Goal: Task Accomplishment & Management: Use online tool/utility

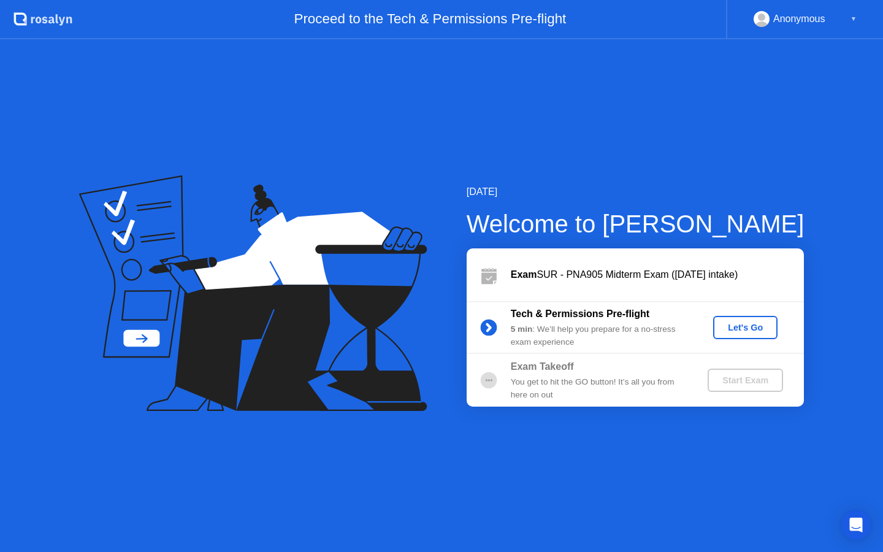
click at [757, 329] on div "Let's Go" at bounding box center [745, 328] width 55 height 10
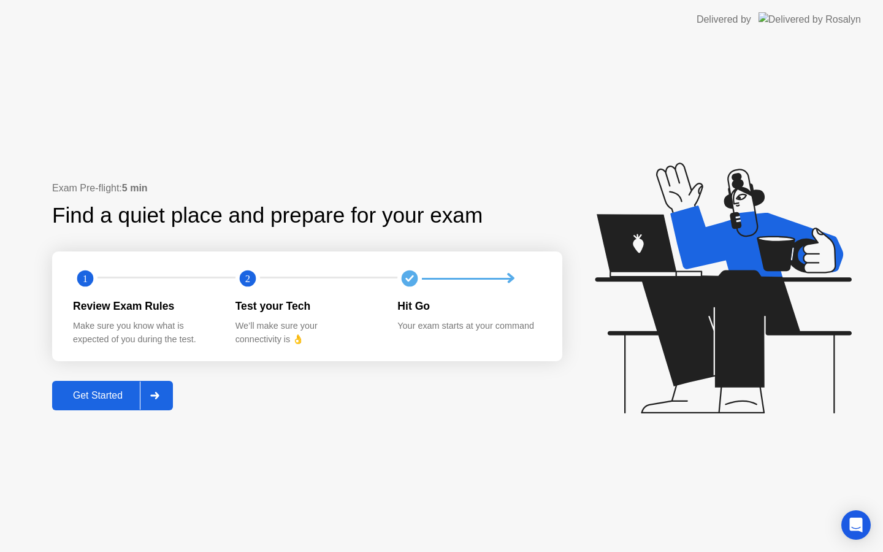
click at [156, 396] on icon at bounding box center [154, 395] width 9 height 7
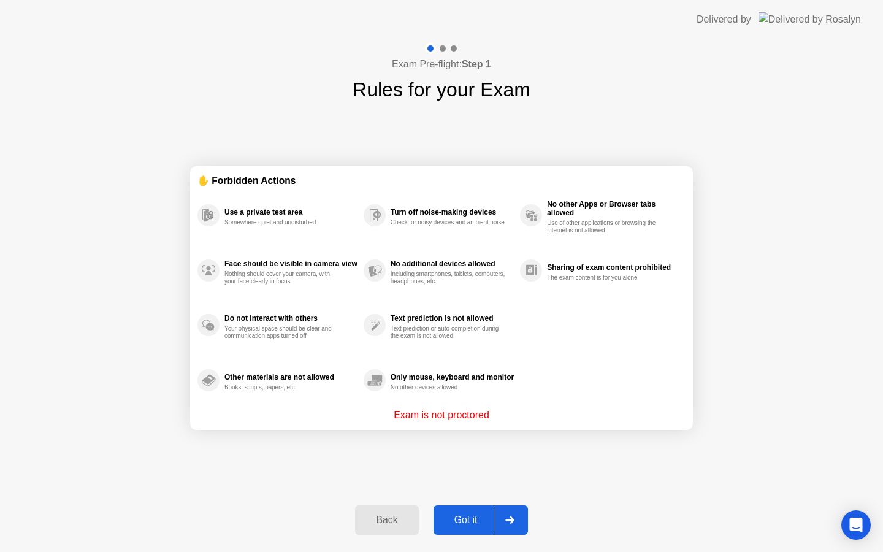
click at [508, 524] on div at bounding box center [509, 520] width 29 height 28
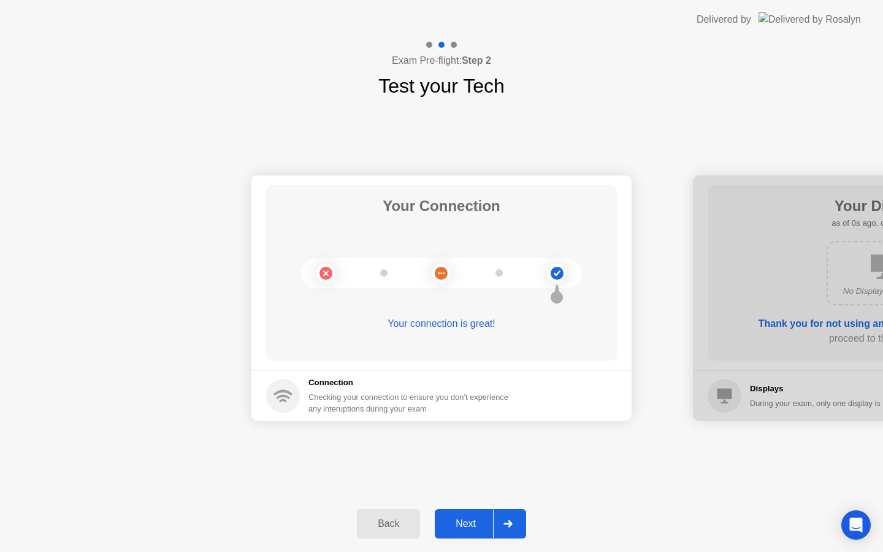
click at [508, 524] on icon at bounding box center [507, 523] width 9 height 7
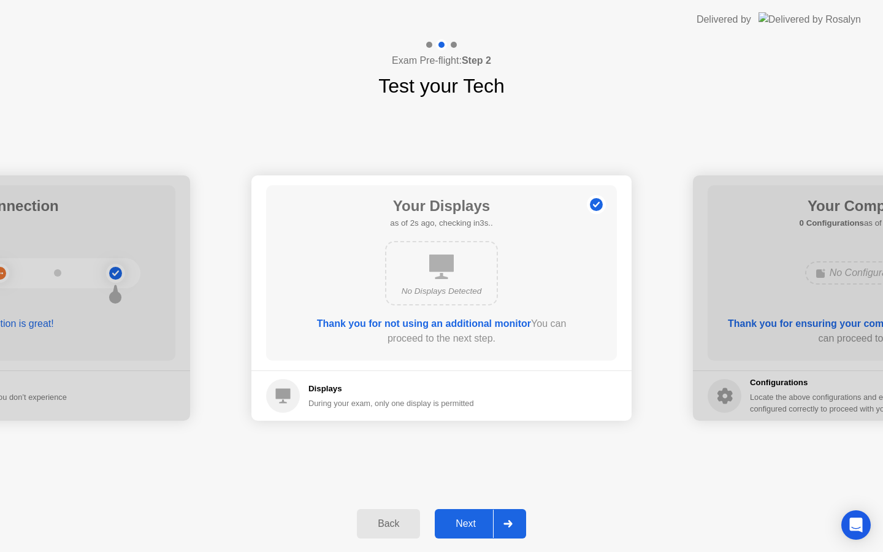
click at [508, 524] on icon at bounding box center [507, 523] width 9 height 7
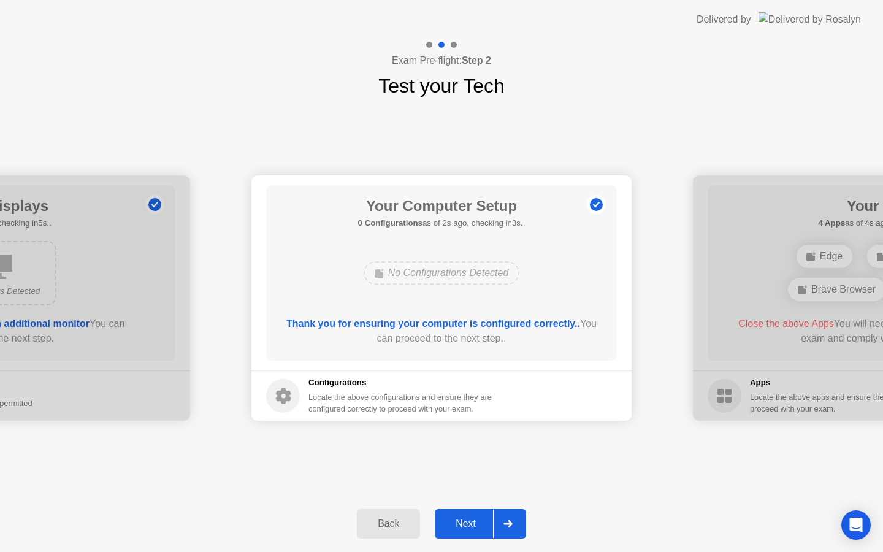
click at [508, 524] on icon at bounding box center [507, 523] width 9 height 7
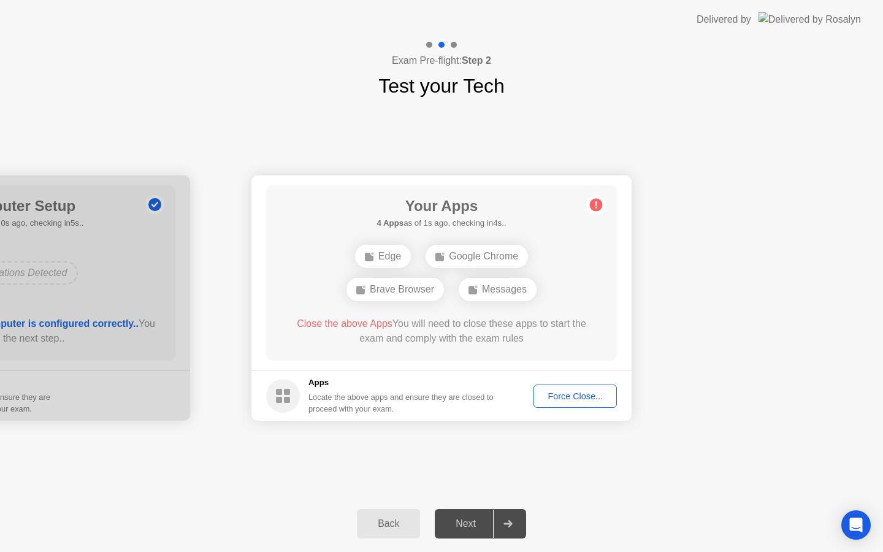
click at [508, 524] on icon at bounding box center [507, 523] width 9 height 7
click at [577, 398] on div "Force Close..." at bounding box center [575, 396] width 75 height 10
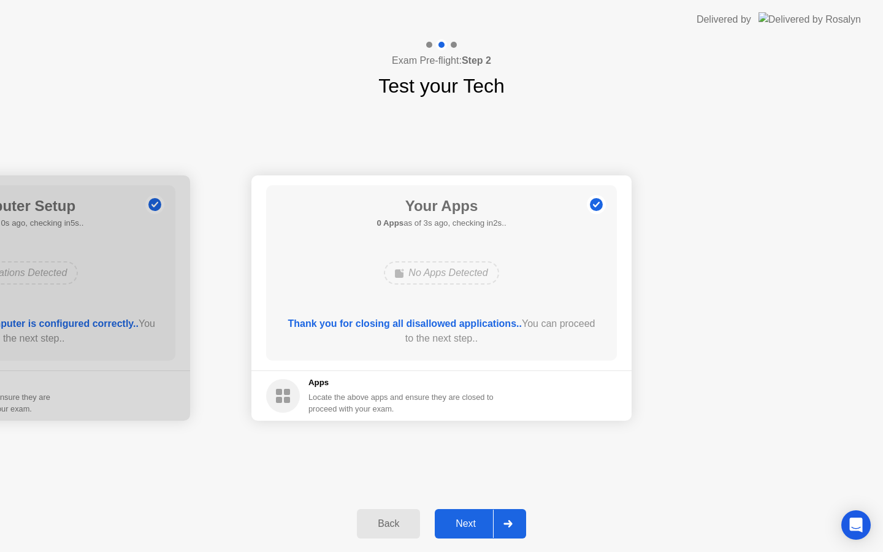
click at [502, 524] on div at bounding box center [507, 524] width 29 height 28
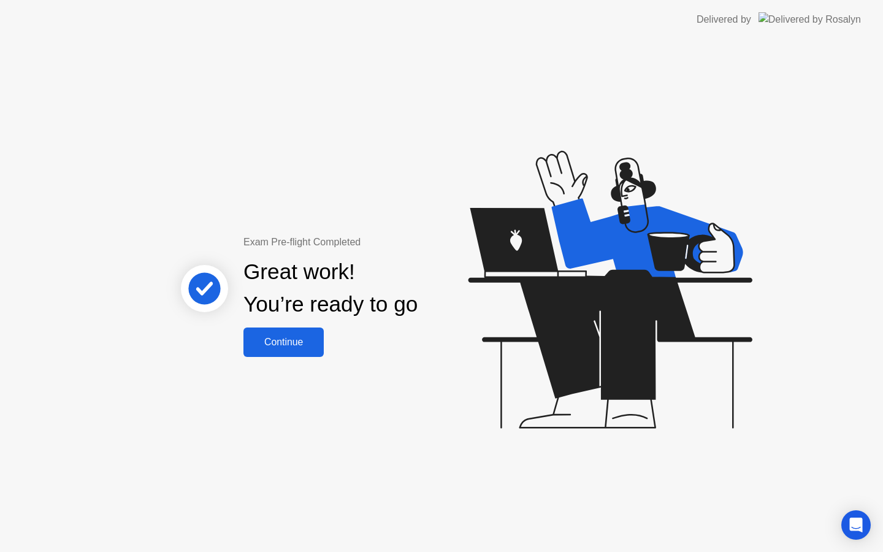
click at [304, 332] on button "Continue" at bounding box center [283, 341] width 80 height 29
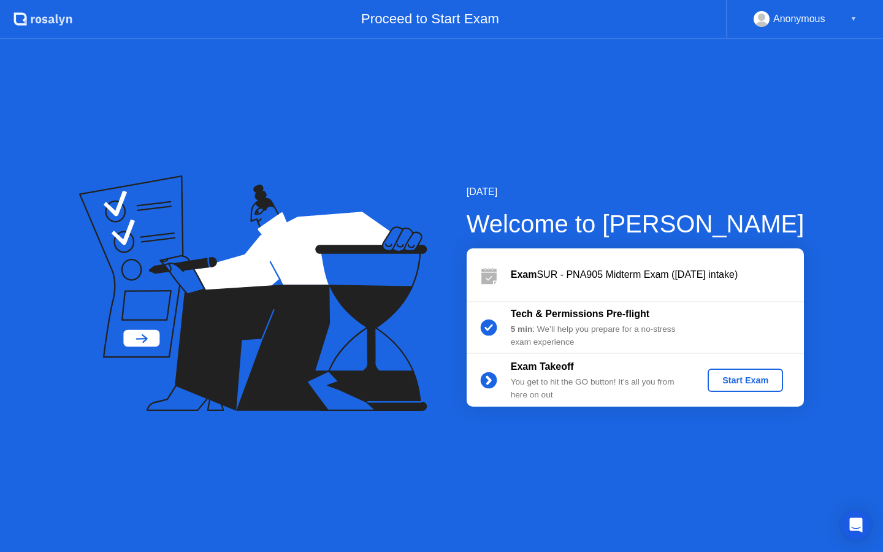
click at [748, 371] on button "Start Exam" at bounding box center [745, 380] width 75 height 23
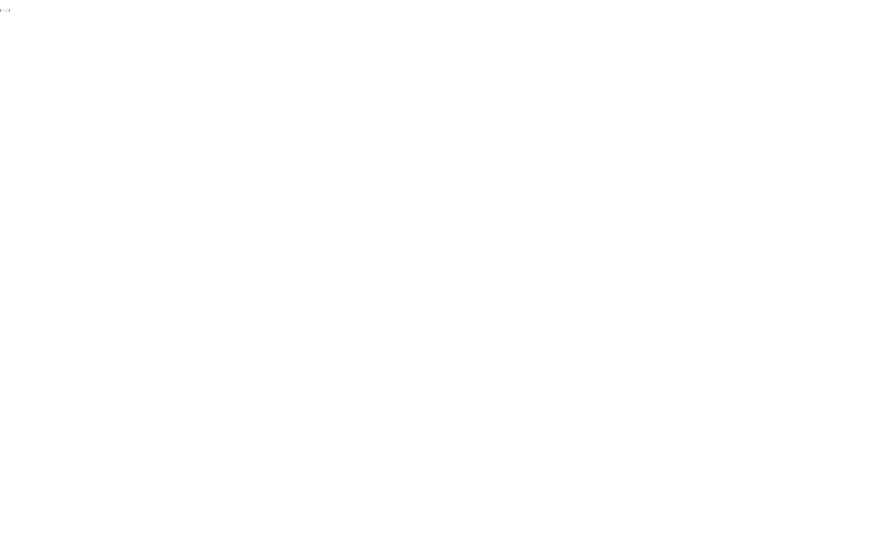
click div "End Proctoring Session"
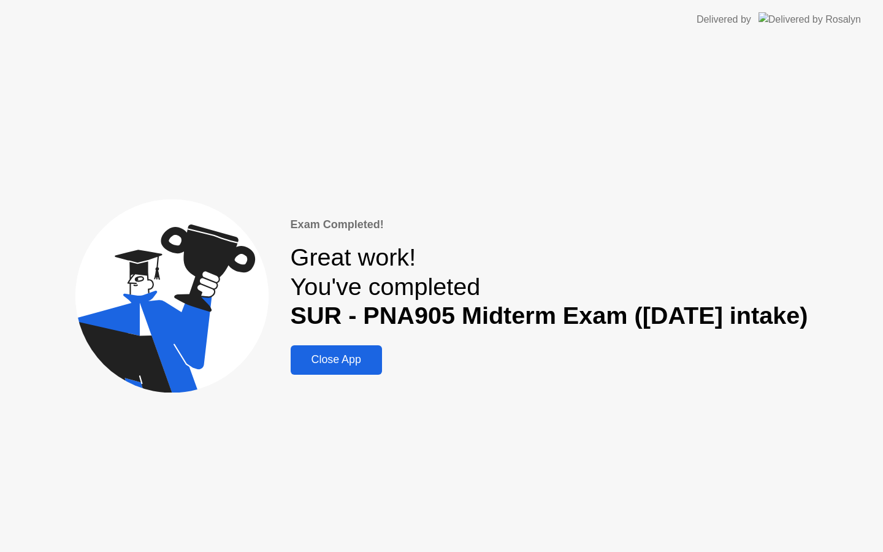
click at [355, 354] on div "Close App" at bounding box center [336, 359] width 84 height 13
